Goal: Communication & Community: Answer question/provide support

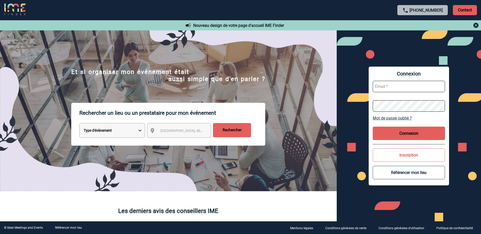
type input "[PERSON_NAME][EMAIL_ADDRESS][DOMAIN_NAME]"
click at [397, 137] on button "Connexion" at bounding box center [409, 133] width 72 height 13
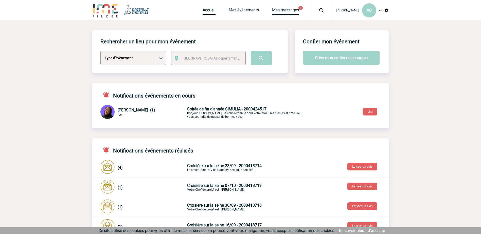
click at [284, 9] on link "Mes messages" at bounding box center [285, 11] width 27 height 7
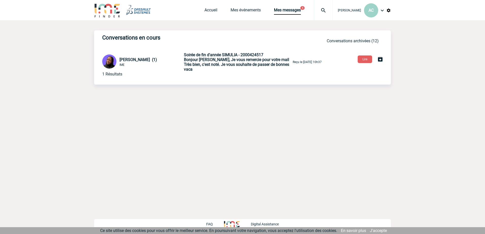
click at [214, 62] on span "Bonjour Aurélia, Je vous remercie pour votre mail Très bien, c'est noté. Je vou…" at bounding box center [236, 64] width 105 height 14
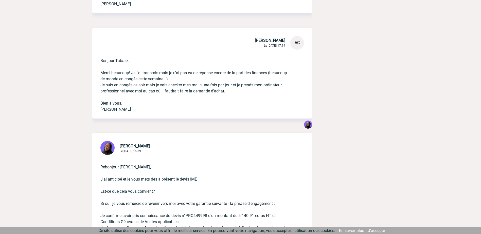
scroll to position [228, 0]
